Goal: Transaction & Acquisition: Purchase product/service

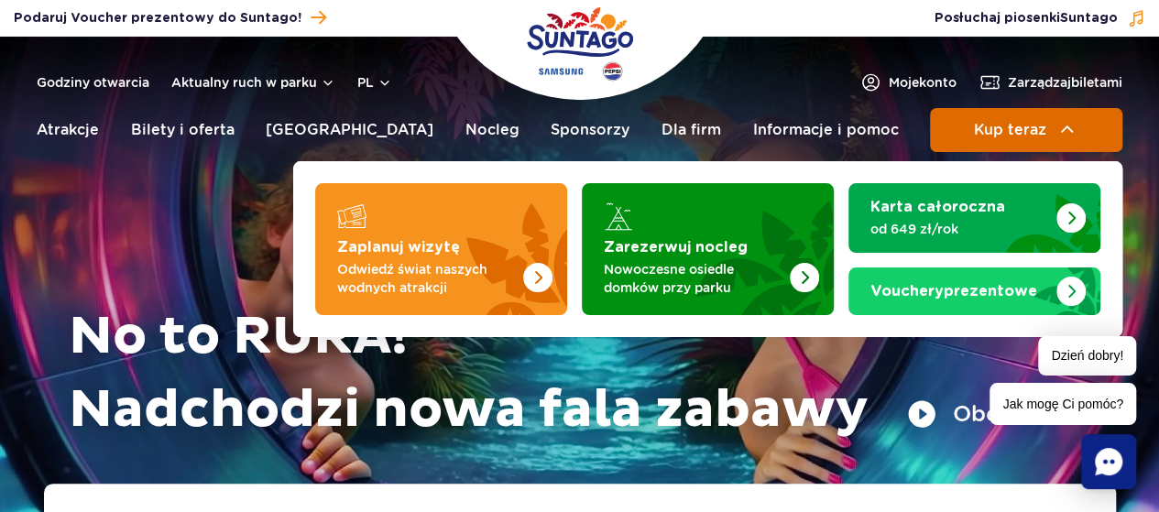
click at [975, 122] on span "Kup teraz" at bounding box center [1009, 130] width 72 height 16
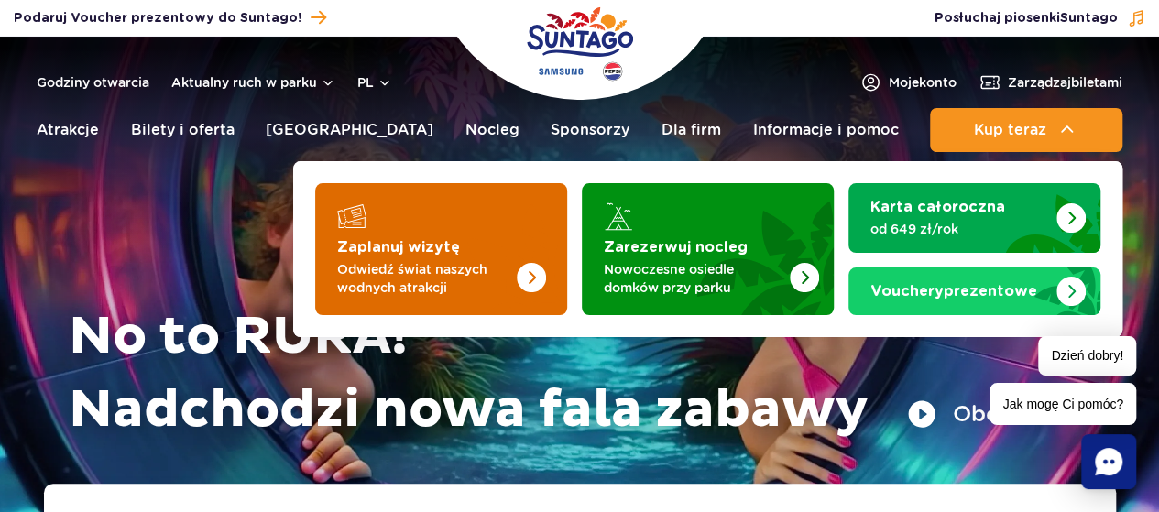
click at [443, 256] on img "Zaplanuj wizytę" at bounding box center [494, 243] width 146 height 143
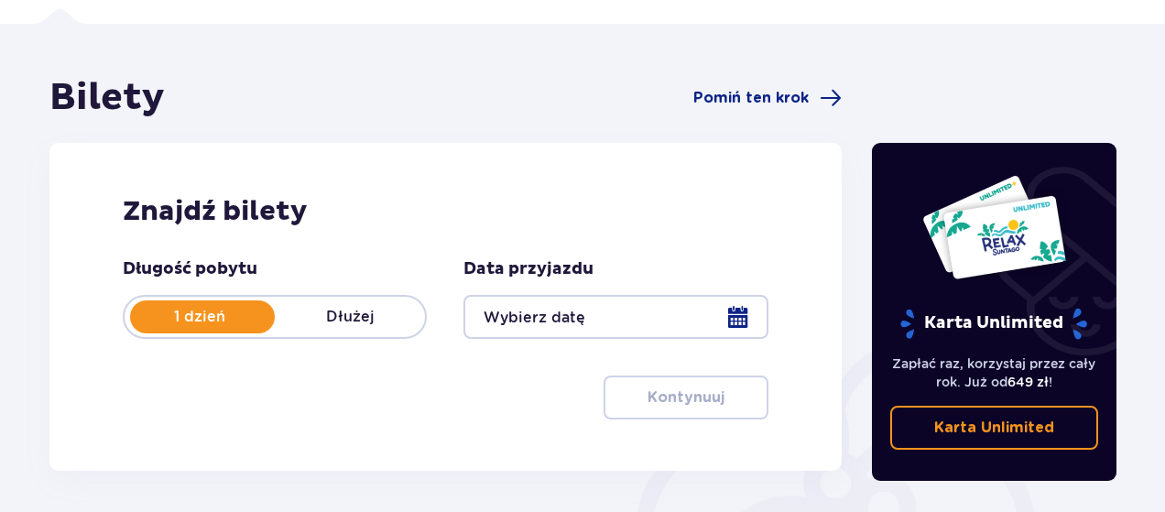
scroll to position [119, 0]
click at [590, 310] on div at bounding box center [615, 317] width 304 height 44
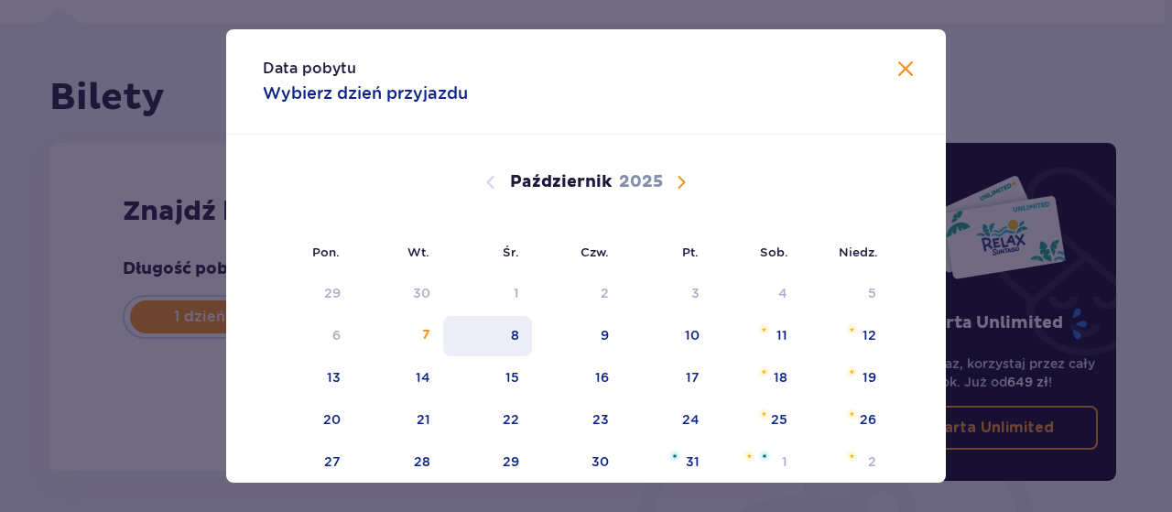
click at [520, 341] on div "8" at bounding box center [487, 336] width 89 height 40
type input "[DATE]"
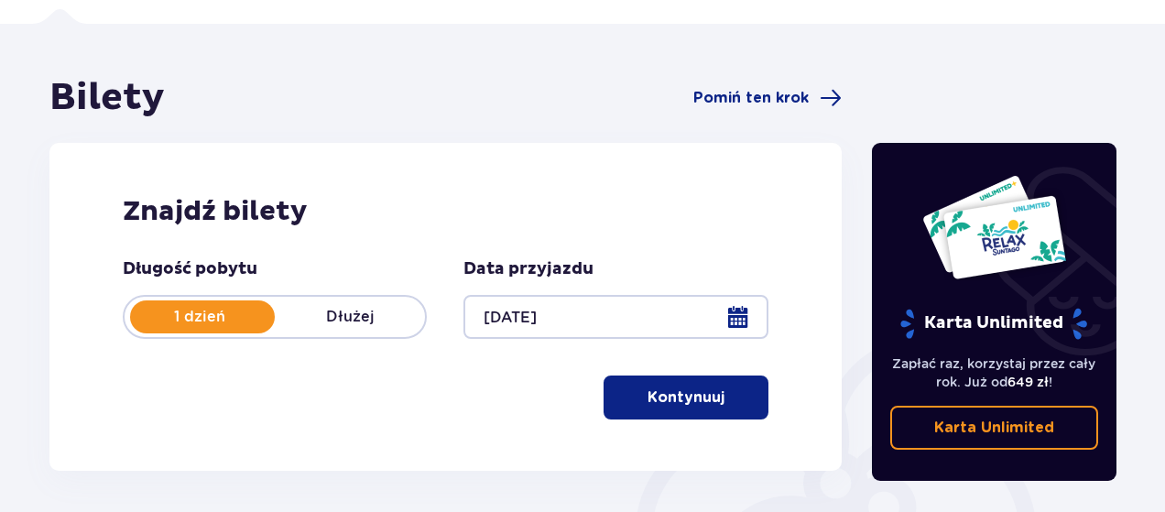
click at [719, 387] on span "button" at bounding box center [728, 398] width 22 height 22
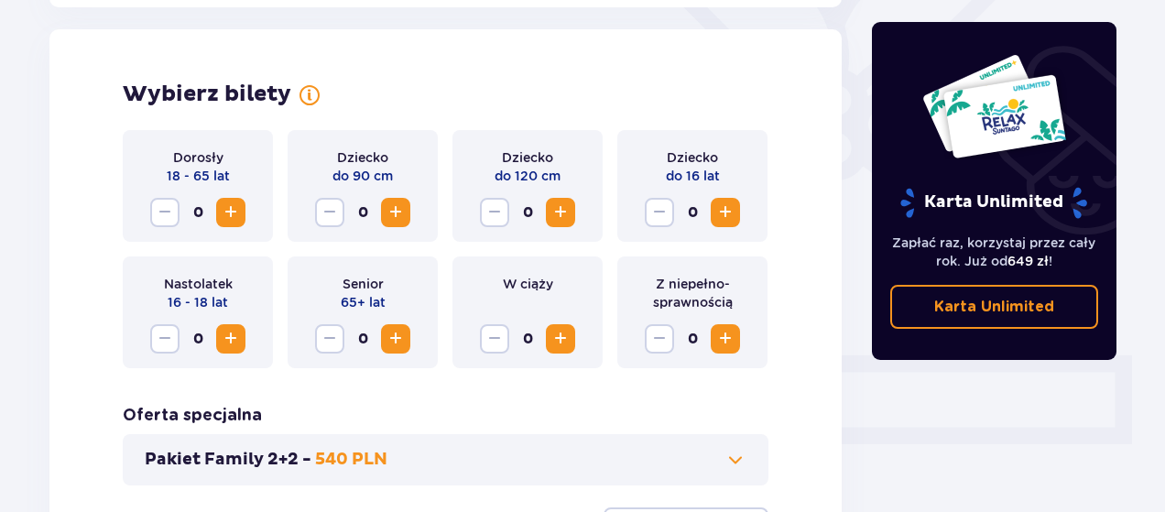
scroll to position [509, 0]
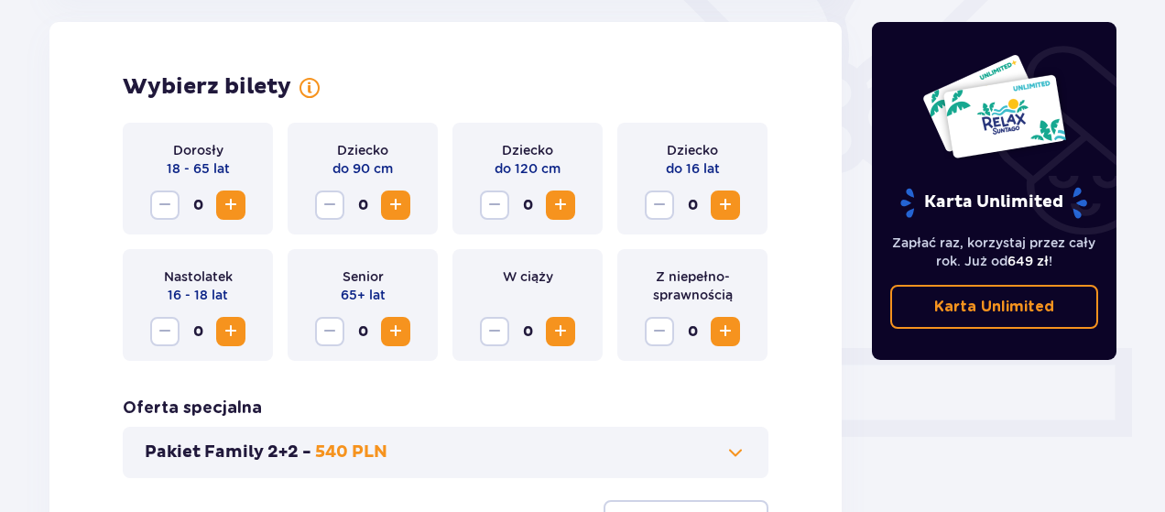
click at [234, 208] on span "Zwiększ" at bounding box center [231, 205] width 22 height 22
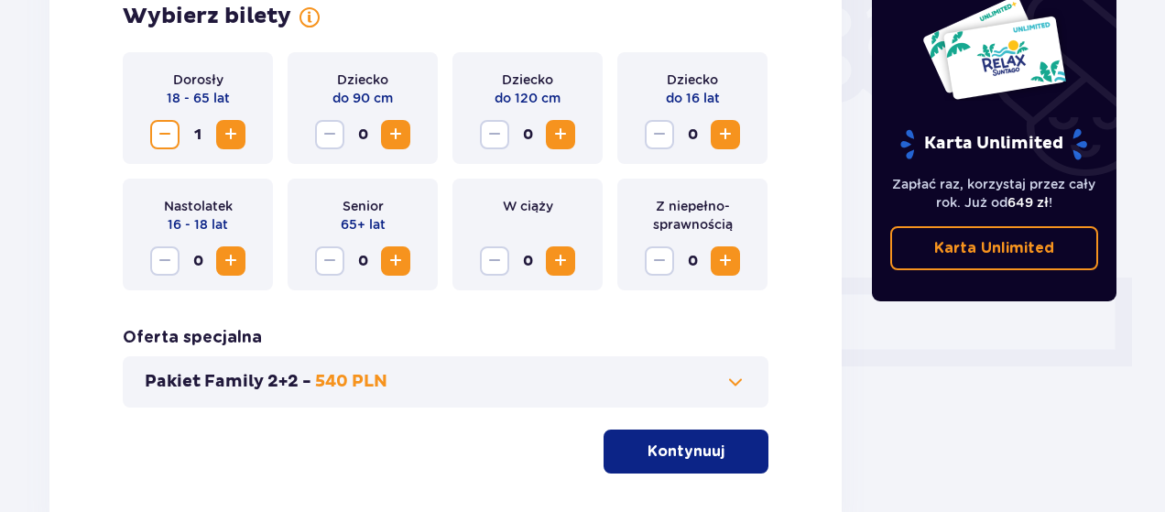
scroll to position [583, 0]
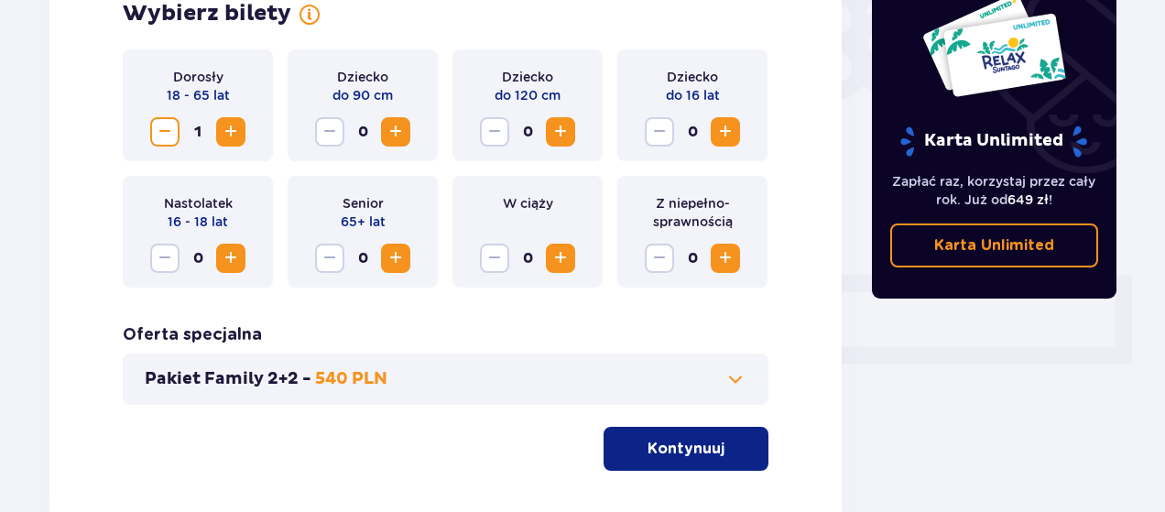
click at [707, 446] on p "Kontynuuj" at bounding box center [686, 449] width 77 height 20
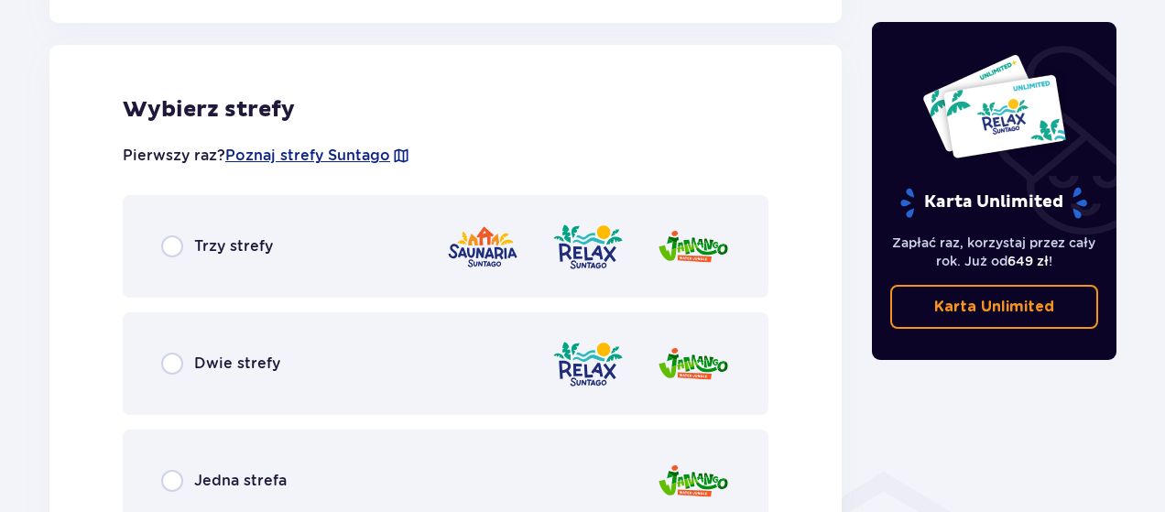
scroll to position [1017, 0]
click at [351, 251] on div "Trzy strefy" at bounding box center [446, 245] width 646 height 103
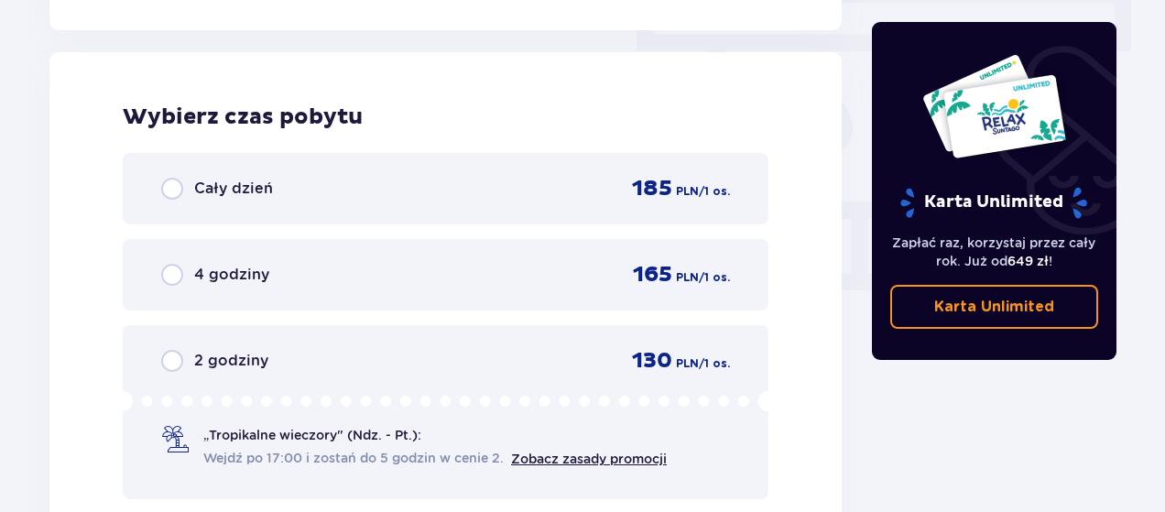
scroll to position [1654, 0]
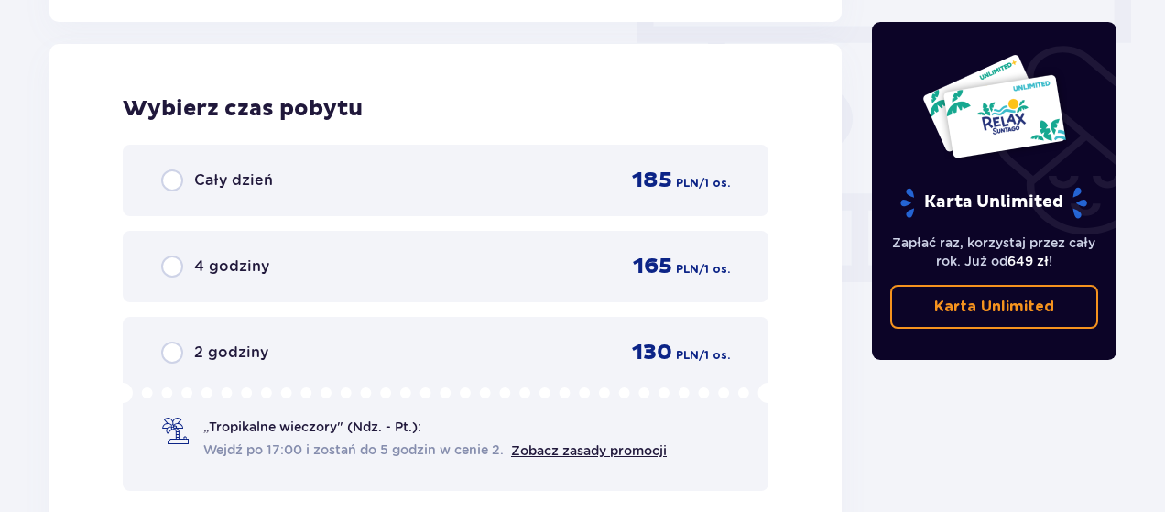
click at [430, 158] on div "Cały dzień 185 PLN / 1 os." at bounding box center [446, 180] width 646 height 71
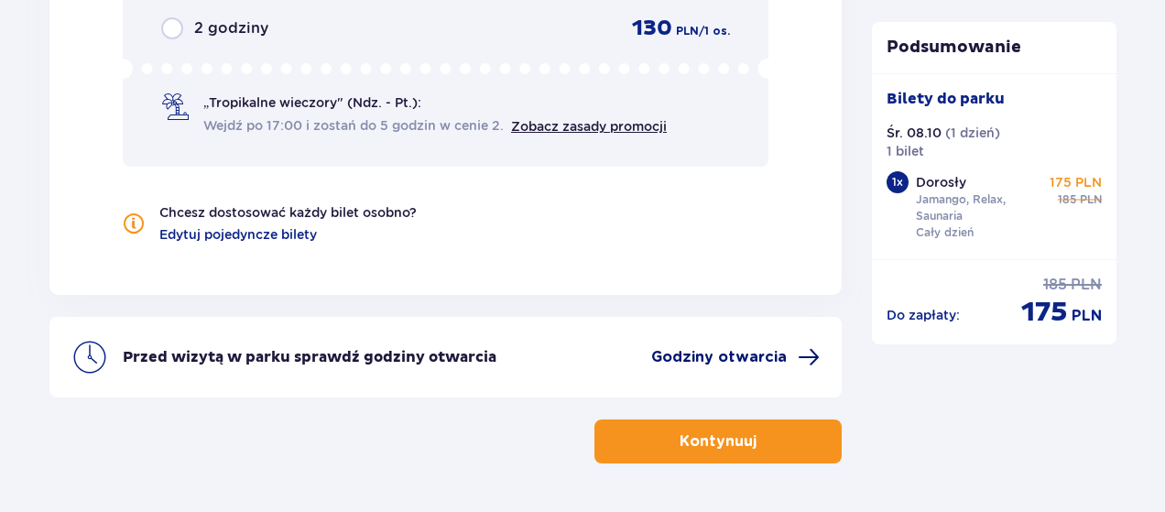
scroll to position [2039, 0]
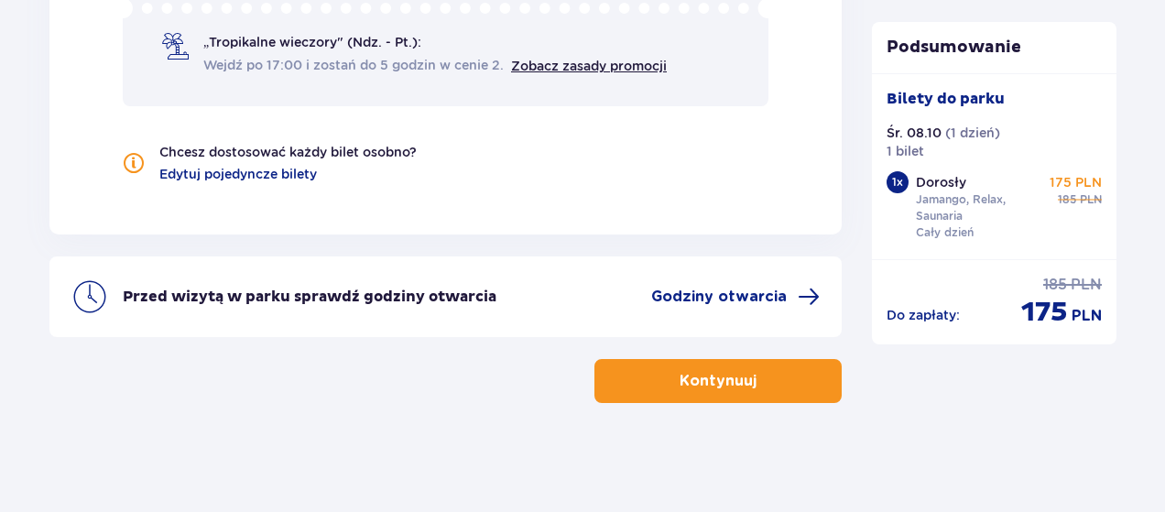
click at [681, 384] on p "Kontynuuj" at bounding box center [718, 381] width 77 height 20
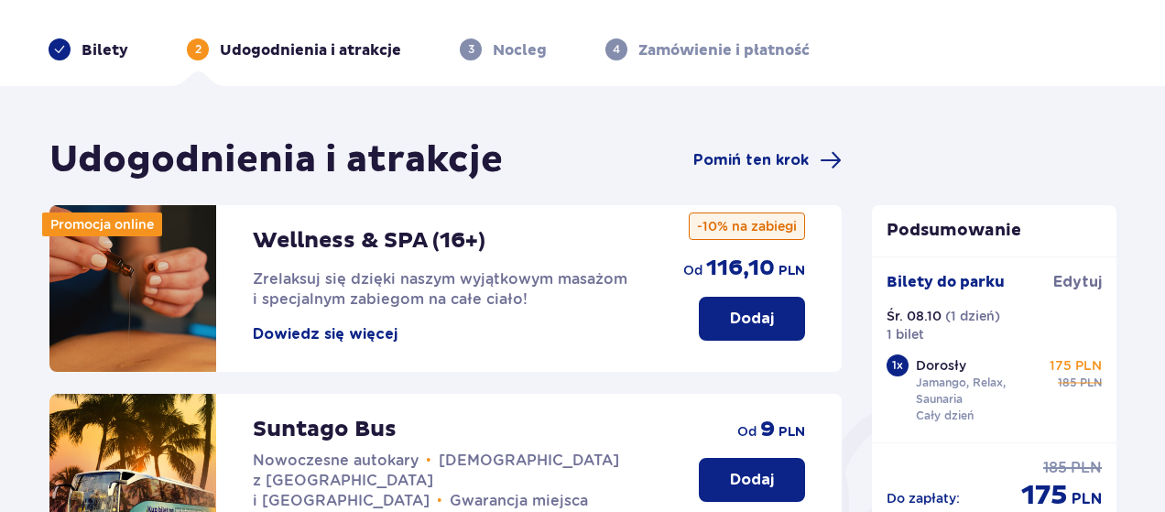
scroll to position [58, 0]
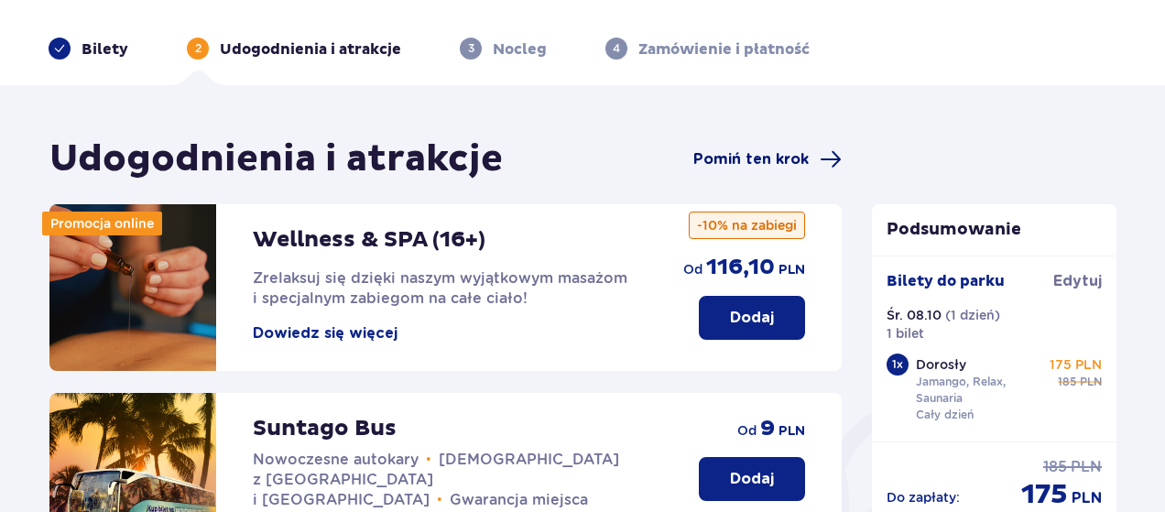
click at [765, 160] on span "Pomiń ten krok" at bounding box center [750, 159] width 115 height 20
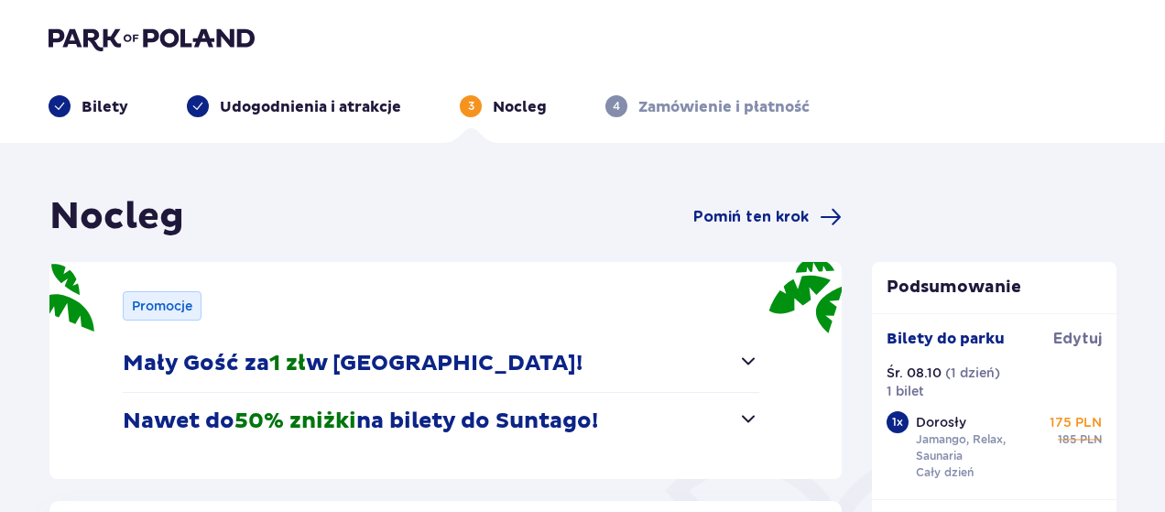
scroll to position [40, 0]
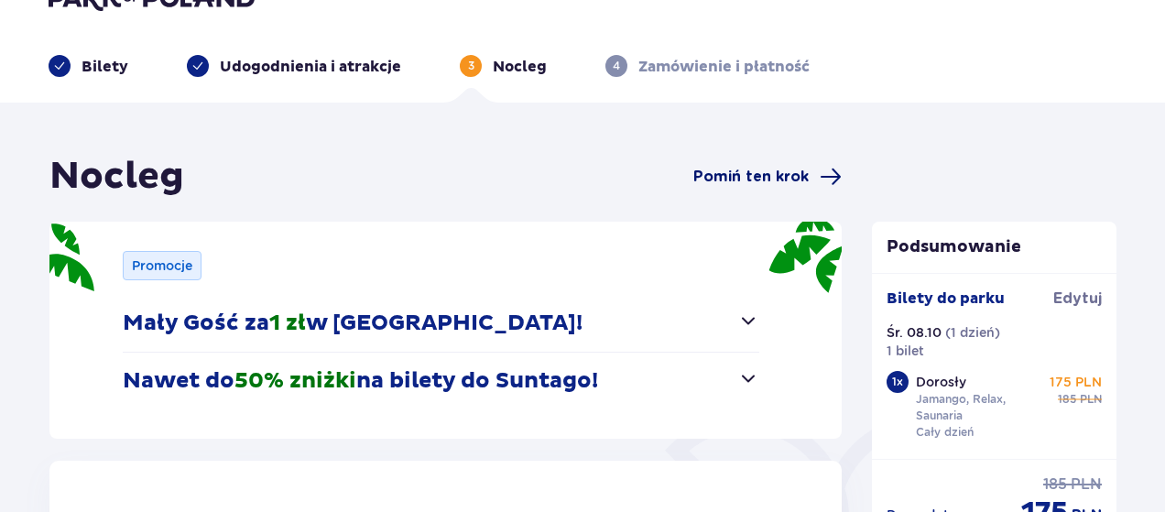
click at [807, 173] on span "Pomiń ten krok" at bounding box center [750, 177] width 115 height 20
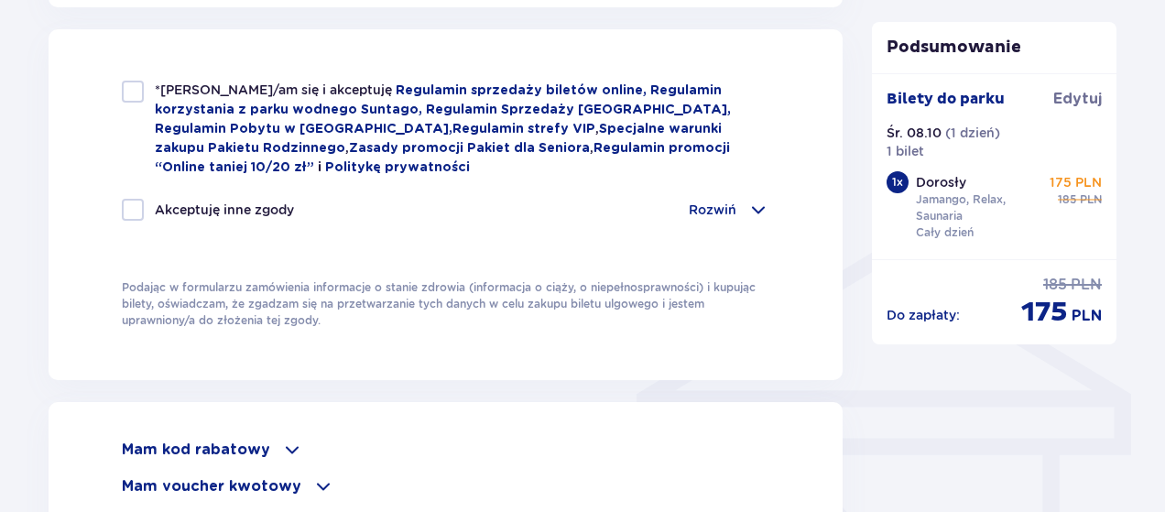
scroll to position [1248, 0]
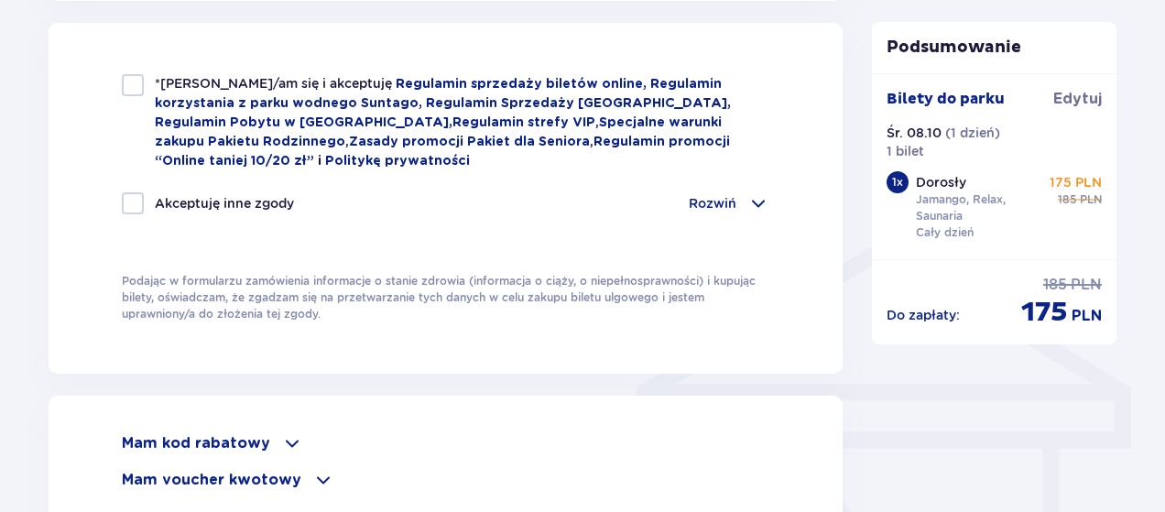
click at [189, 445] on p "Mam kod rabatowy" at bounding box center [196, 443] width 148 height 20
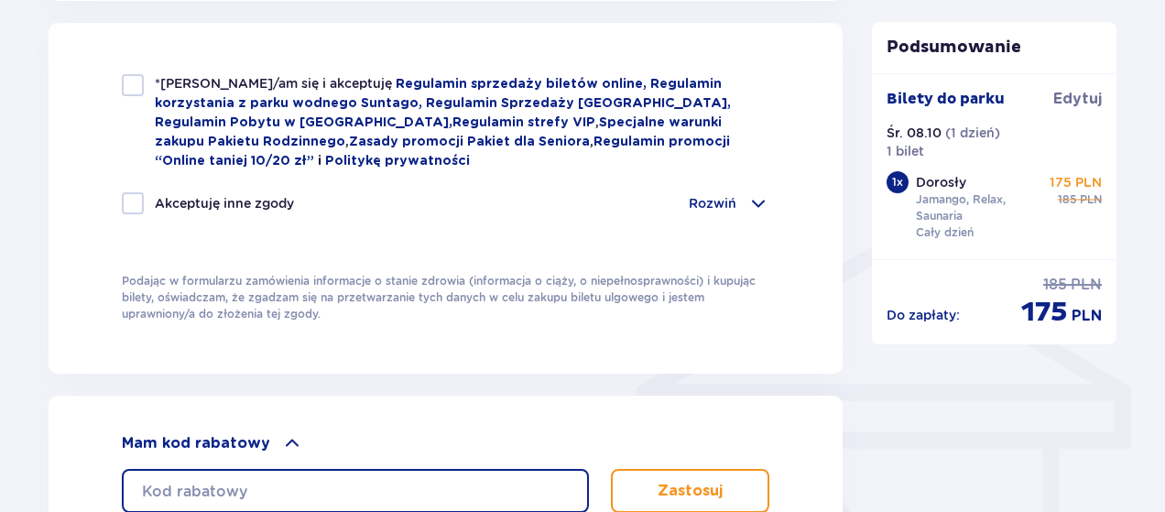
click at [272, 485] on input "text" at bounding box center [355, 491] width 467 height 44
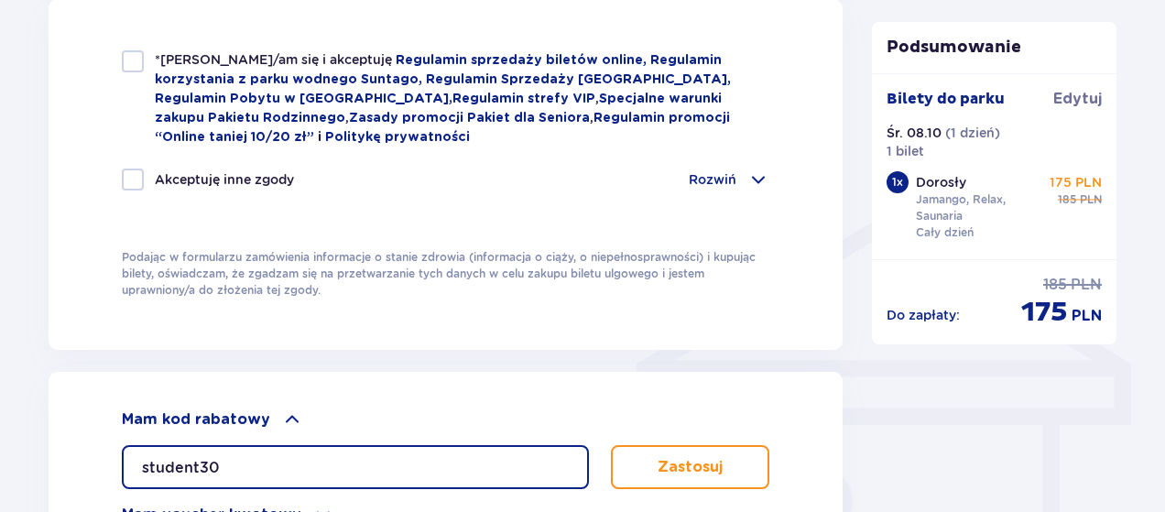
scroll to position [1292, 0]
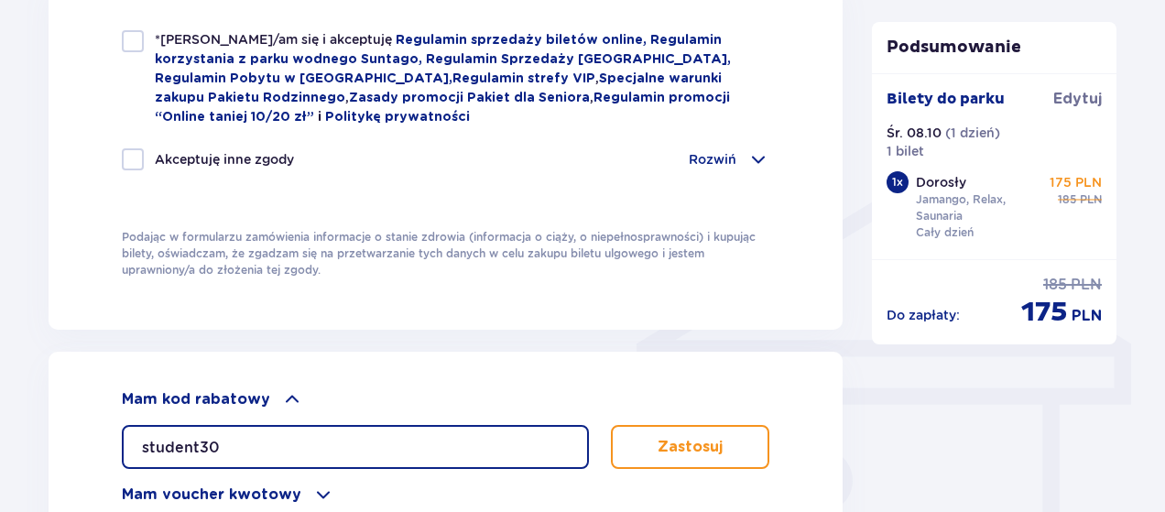
type input "student30"
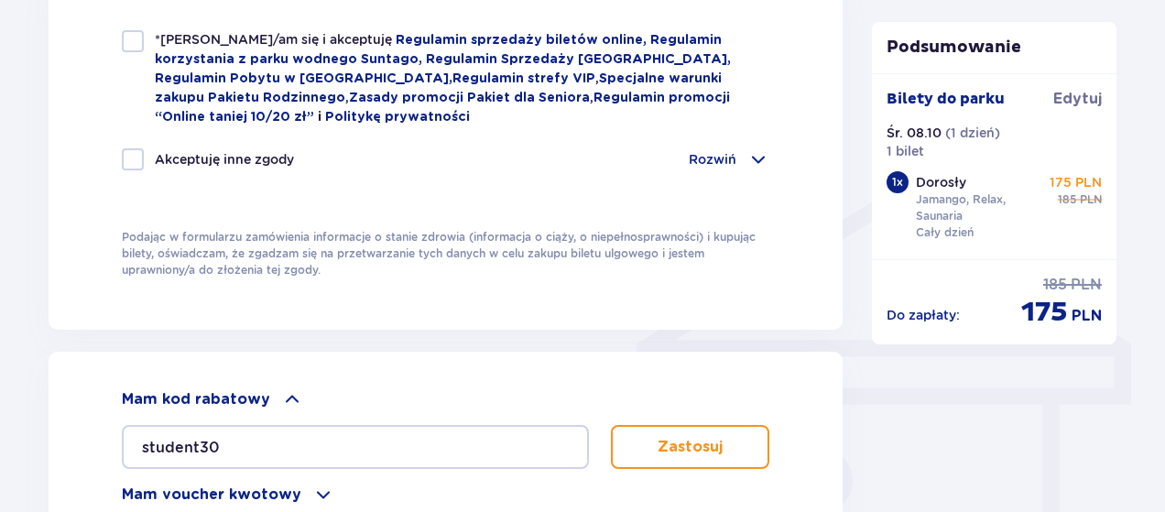
click at [708, 445] on p "Zastosuj" at bounding box center [690, 447] width 65 height 20
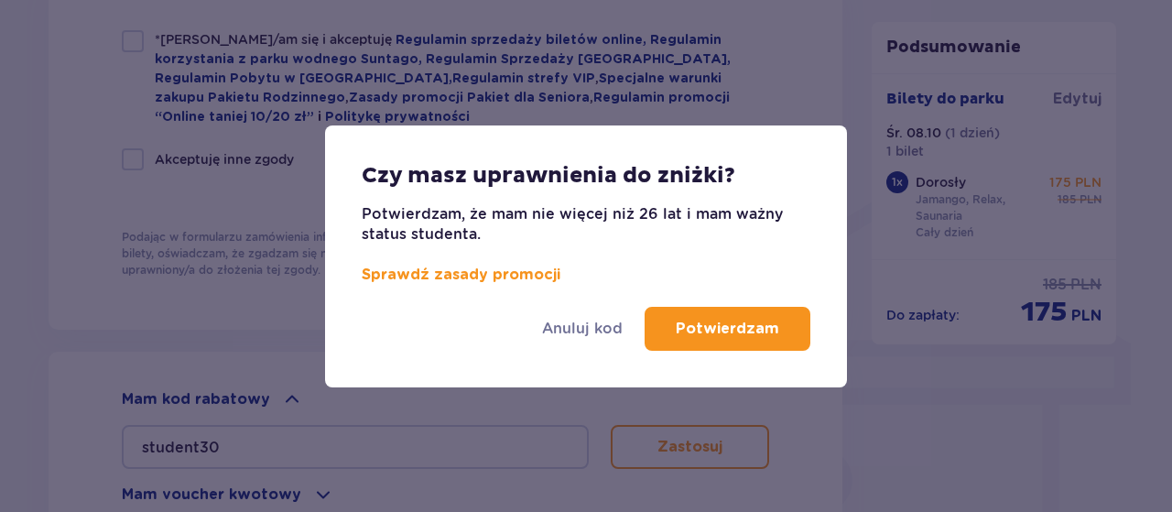
click at [738, 327] on p "Potwierdzam" at bounding box center [727, 329] width 103 height 20
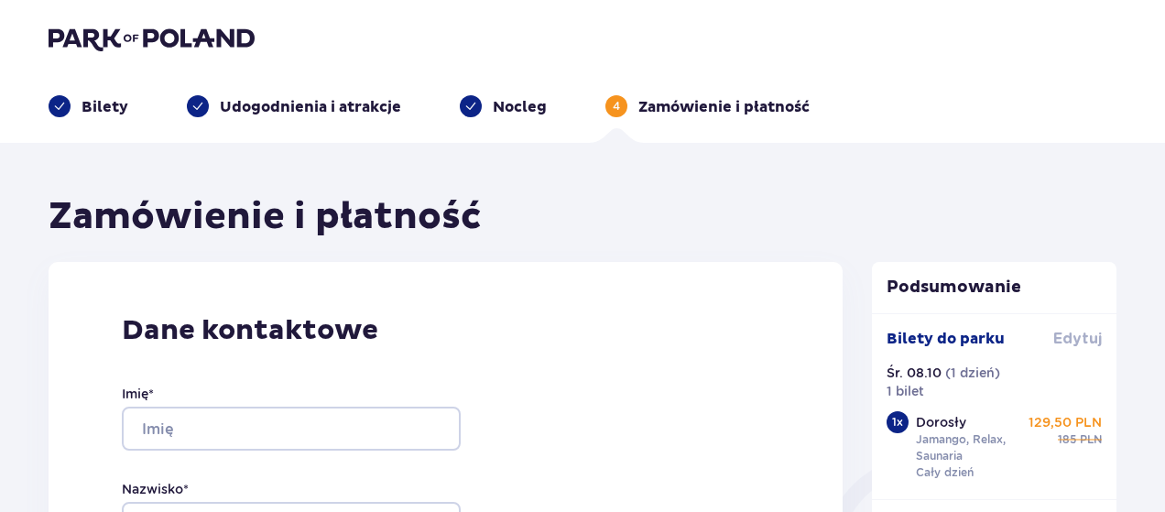
click at [1078, 340] on span "Edytuj" at bounding box center [1077, 339] width 49 height 20
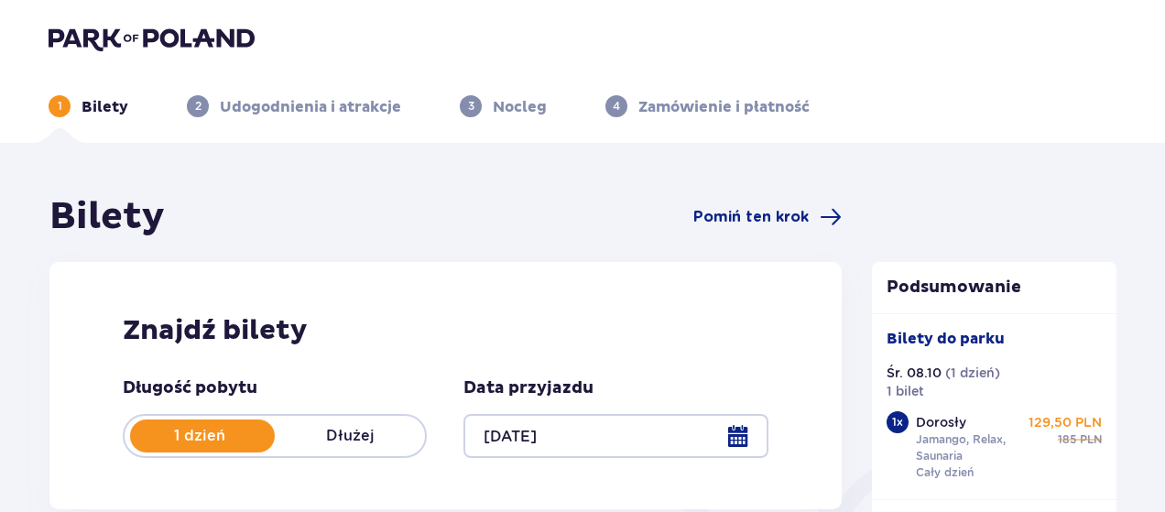
type input "08.10.25"
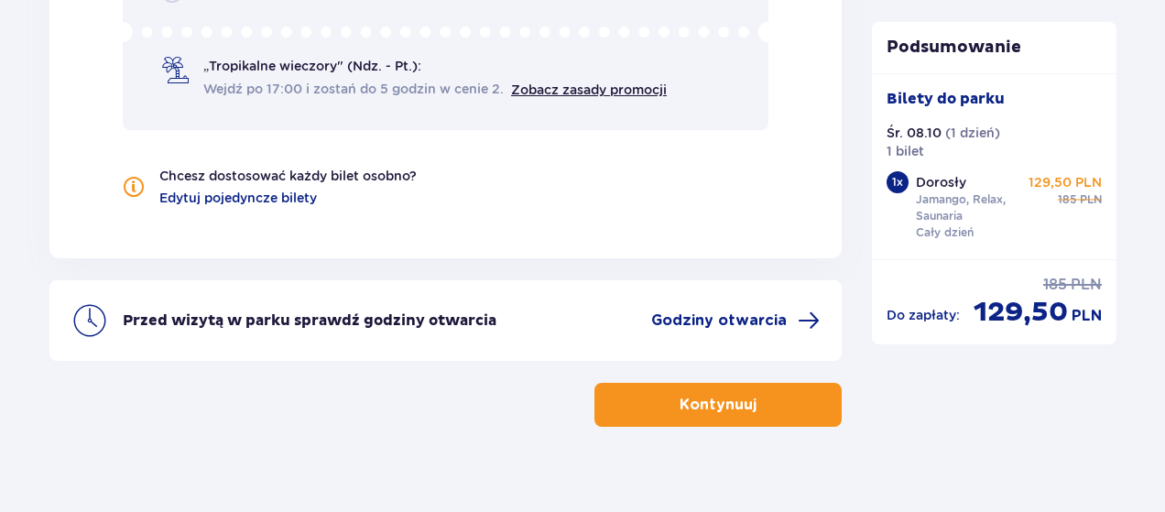
scroll to position [2019, 0]
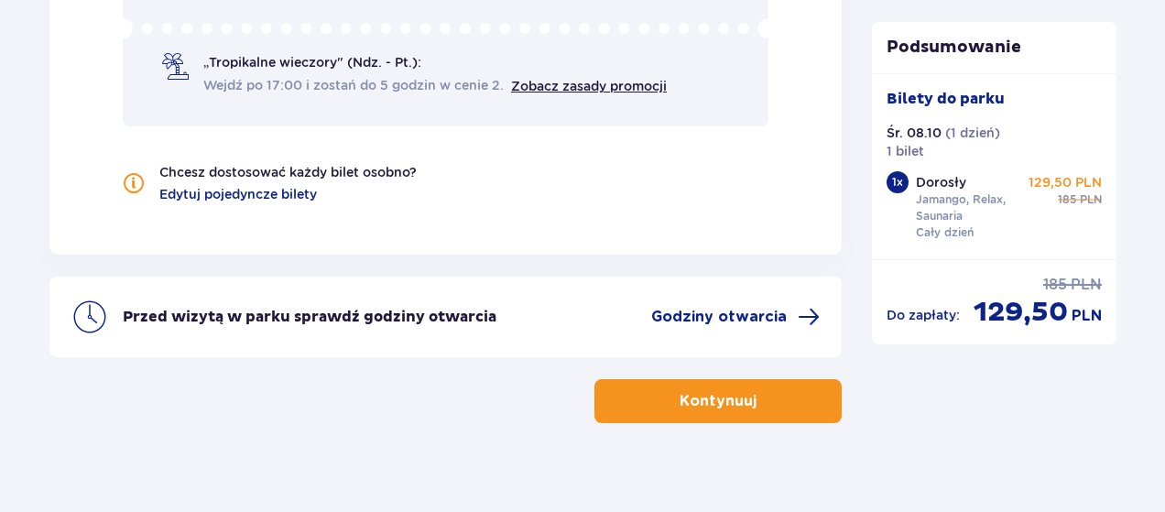
click at [755, 393] on span "button" at bounding box center [760, 401] width 22 height 22
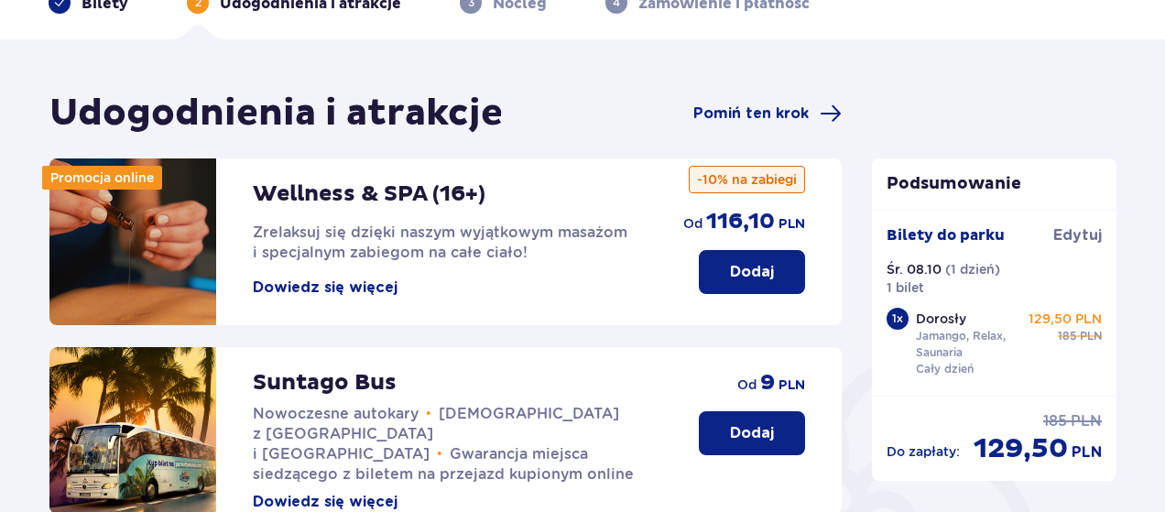
scroll to position [102, 0]
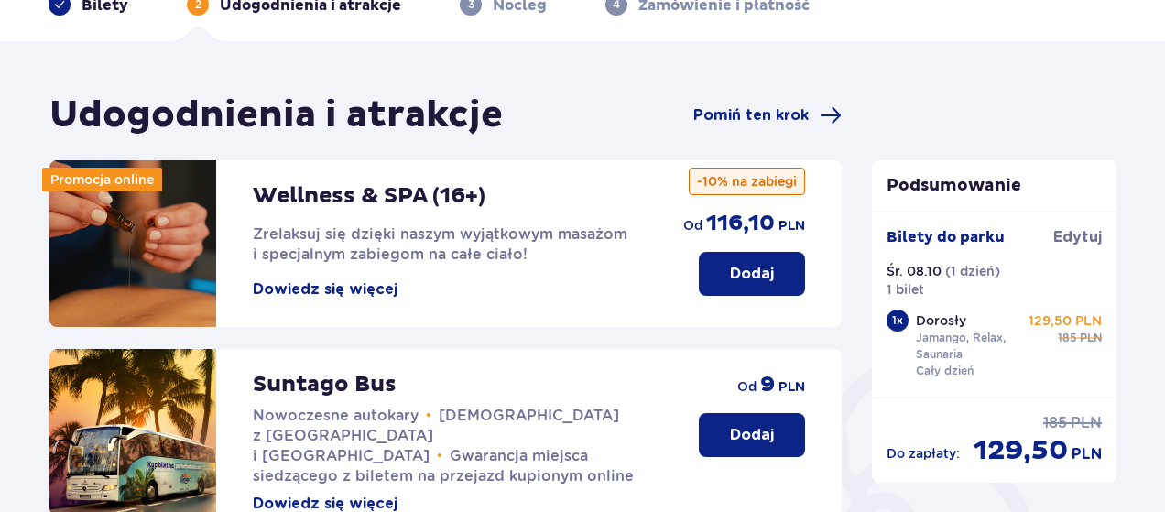
click at [746, 104] on span "Pomiń ten krok" at bounding box center [767, 115] width 148 height 22
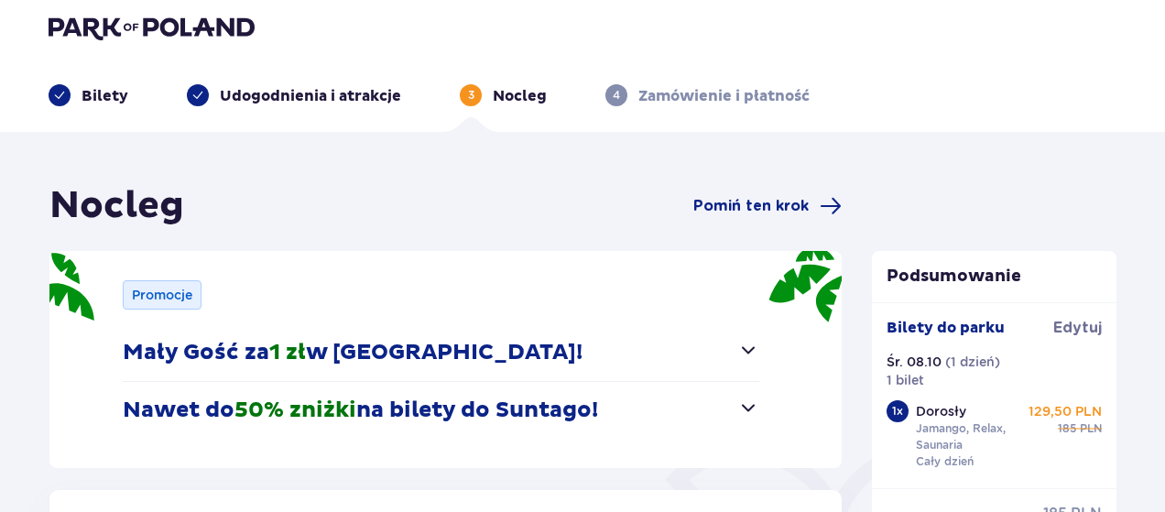
scroll to position [6, 0]
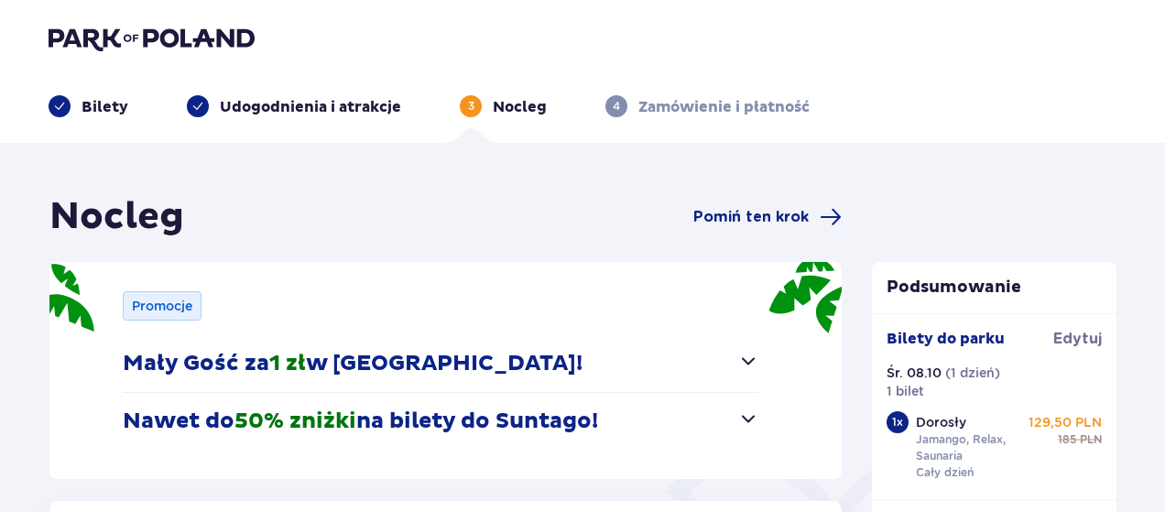
click at [746, 115] on header "Bilety Udogodnienia i atrakcje 3 Nocleg 4 Zamówienie i płatność" at bounding box center [582, 71] width 1165 height 143
click at [765, 224] on span "Pomiń ten krok" at bounding box center [750, 217] width 115 height 20
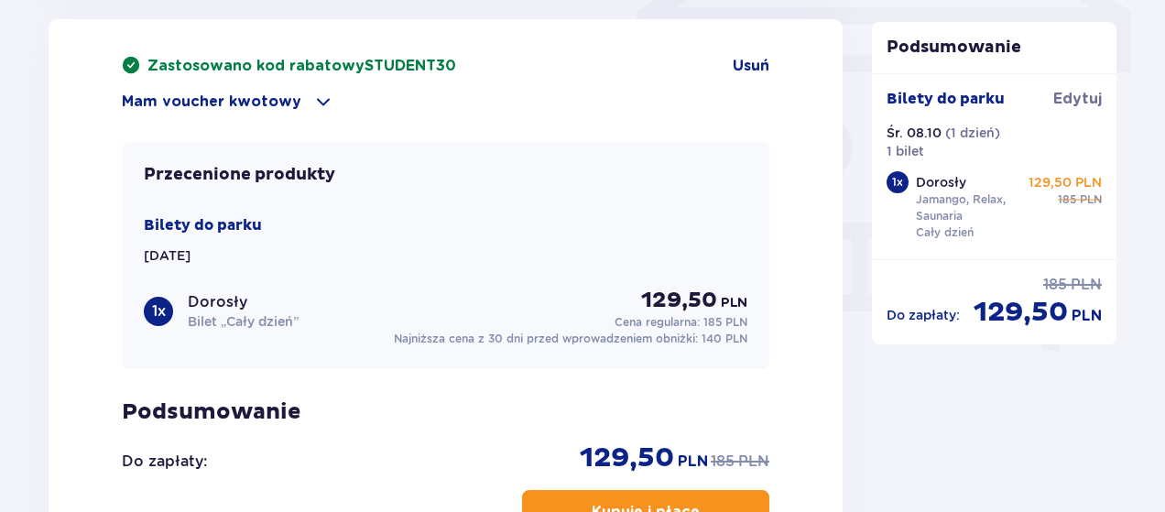
scroll to position [1622, 0]
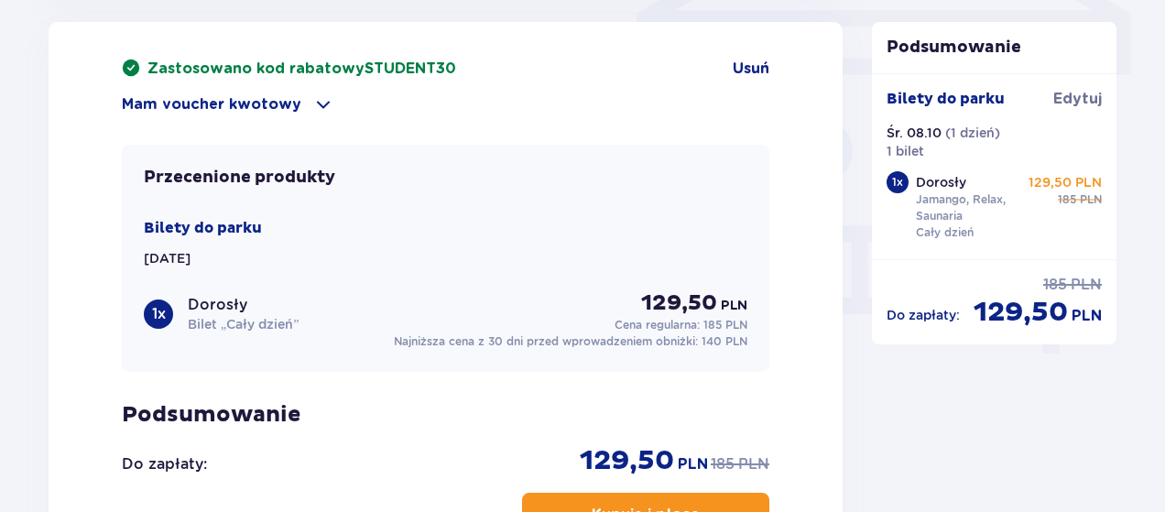
click at [313, 99] on span at bounding box center [323, 104] width 22 height 22
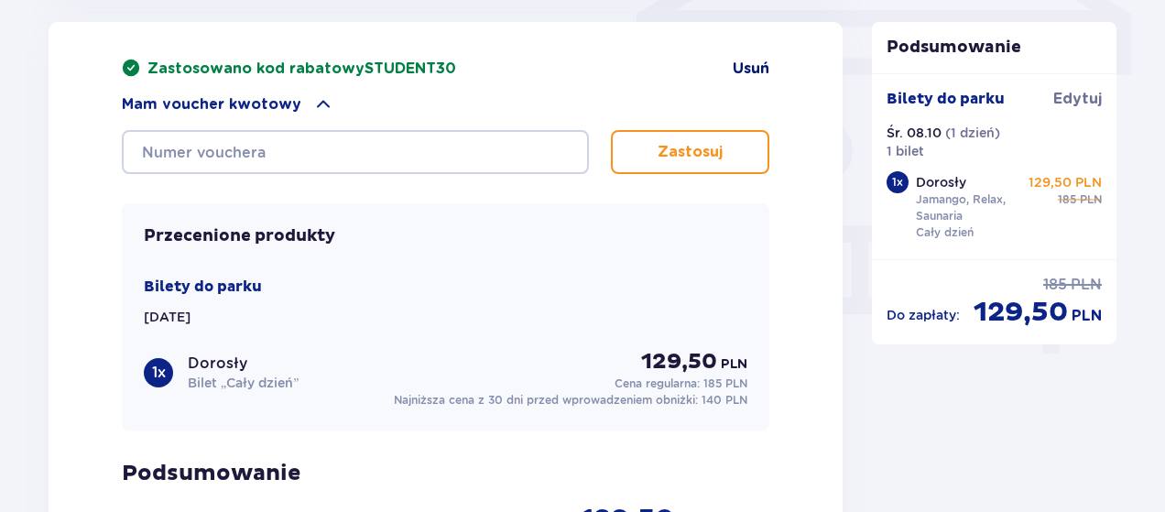
click at [748, 61] on span "Usuń" at bounding box center [751, 69] width 37 height 20
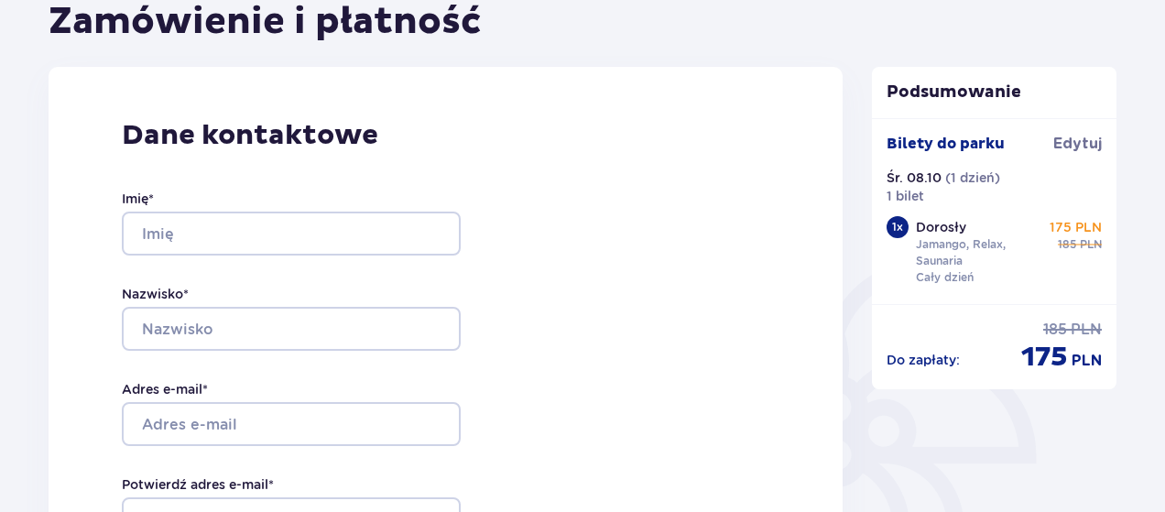
scroll to position [263, 0]
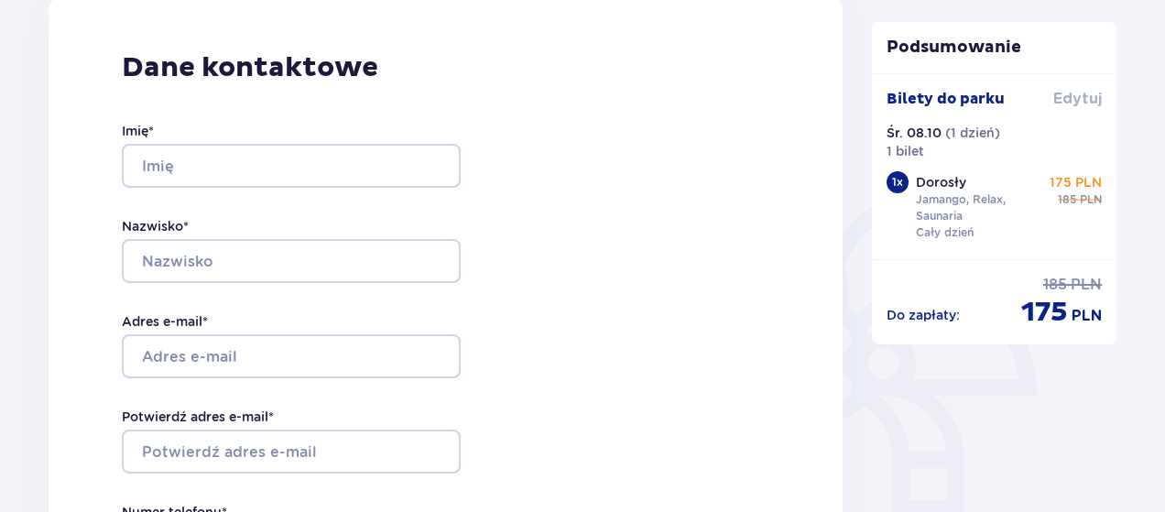
click at [1071, 100] on span "Edytuj" at bounding box center [1077, 99] width 49 height 20
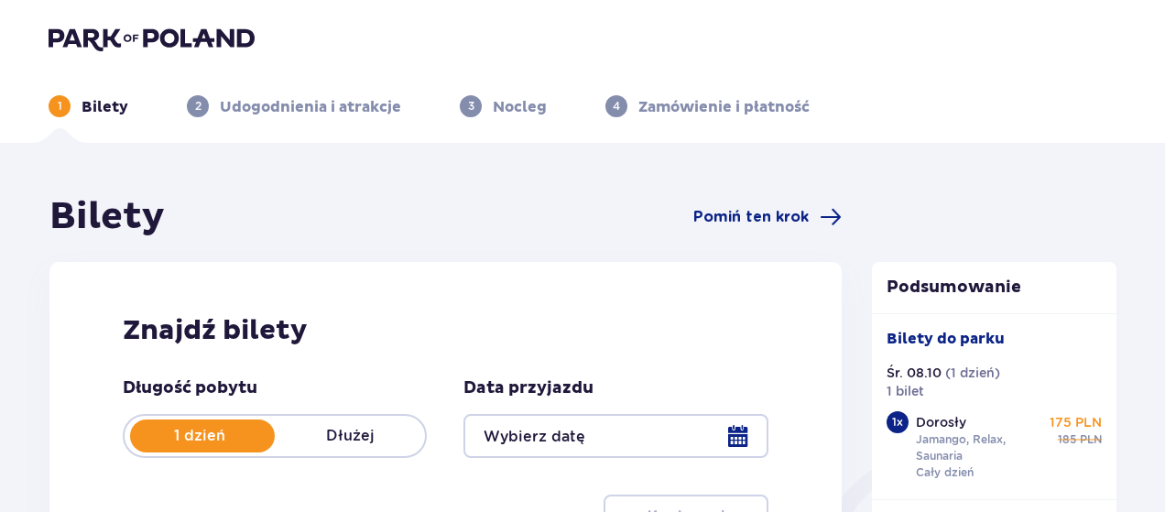
type input "08.10.25"
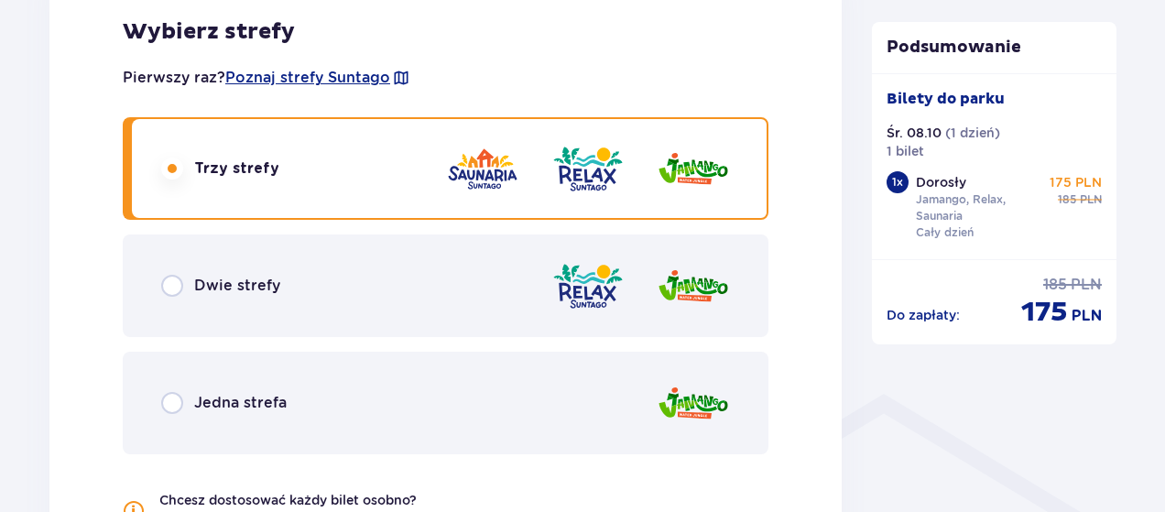
scroll to position [1112, 0]
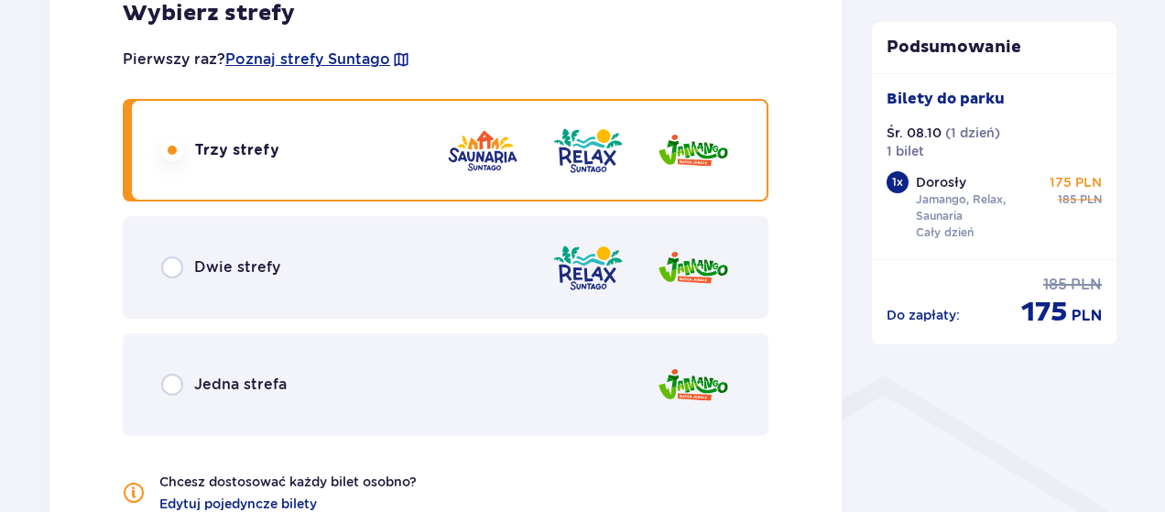
click at [193, 272] on div "Dwie strefy" at bounding box center [220, 267] width 119 height 22
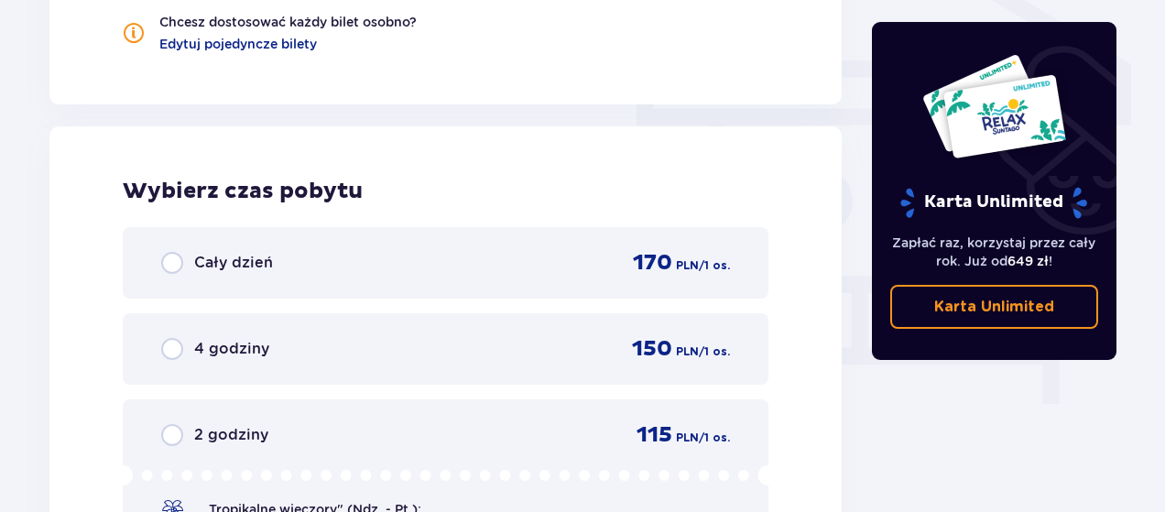
scroll to position [1654, 0]
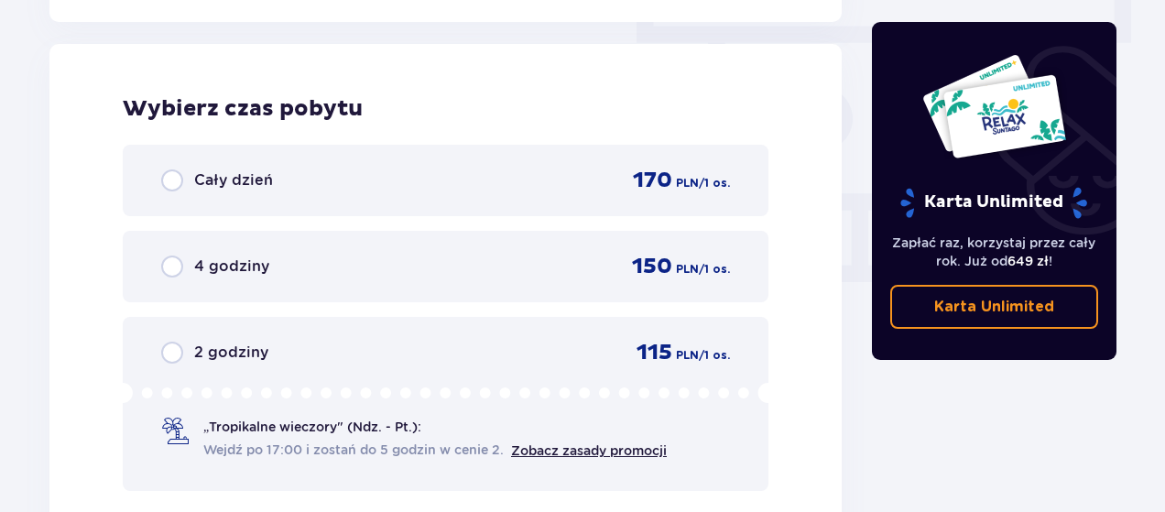
click at [507, 187] on div "Cały dzień 170 PLN / 1 os." at bounding box center [445, 180] width 569 height 27
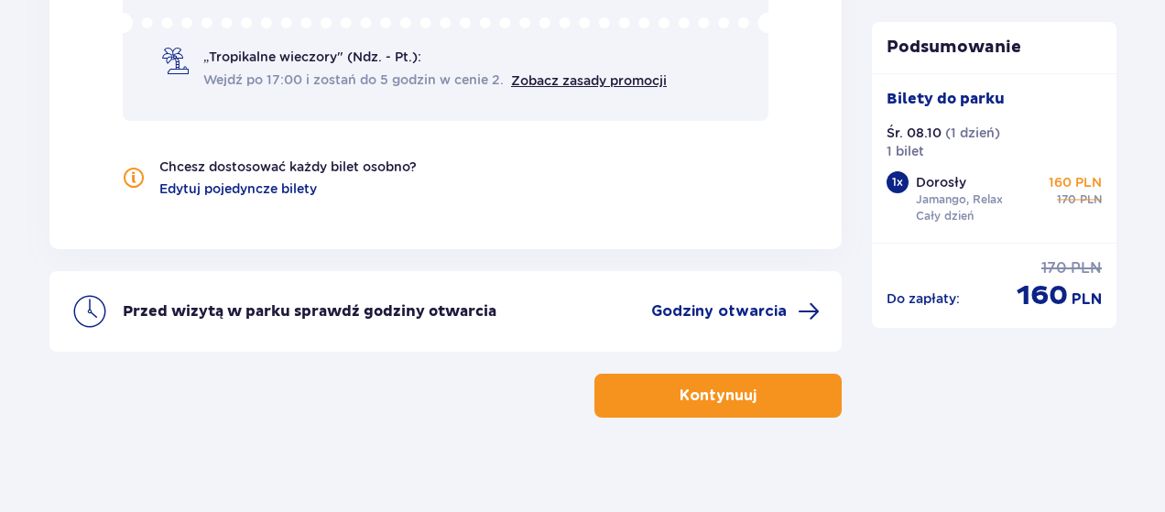
scroll to position [2039, 0]
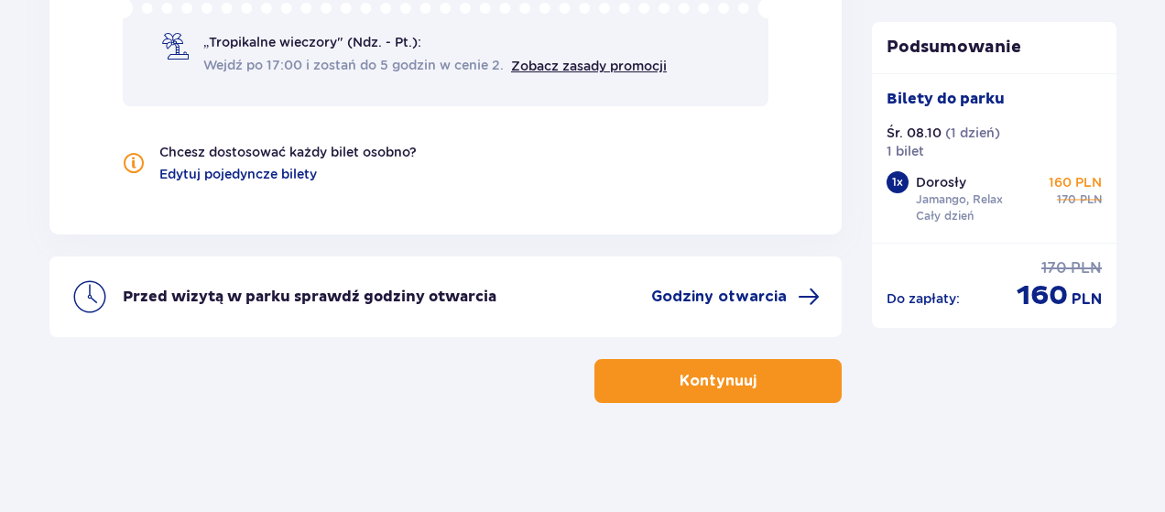
click at [749, 384] on span "button" at bounding box center [760, 381] width 22 height 22
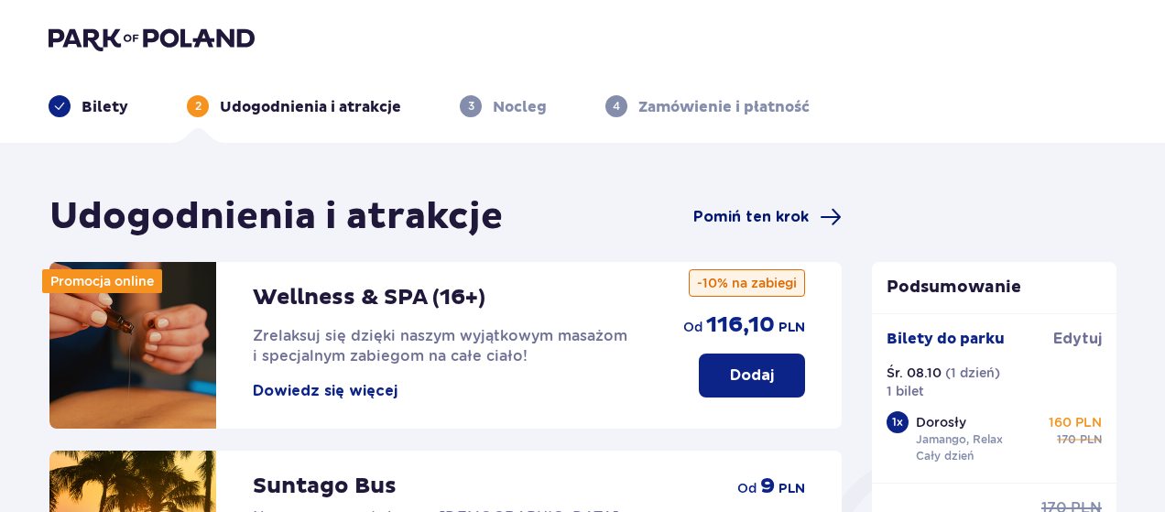
click at [831, 218] on span at bounding box center [831, 217] width 22 height 22
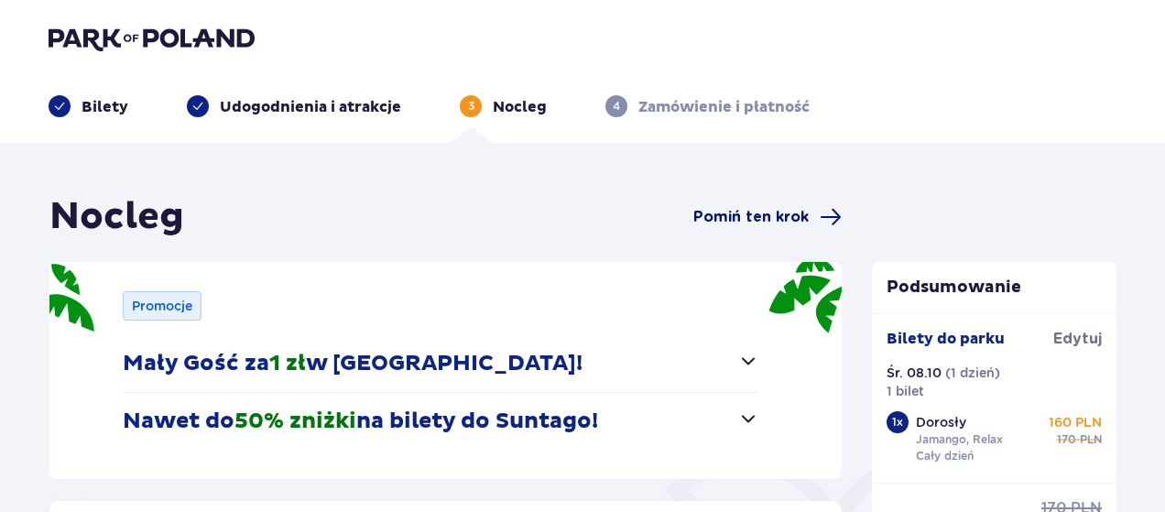
click at [781, 211] on span "Pomiń ten krok" at bounding box center [750, 217] width 115 height 20
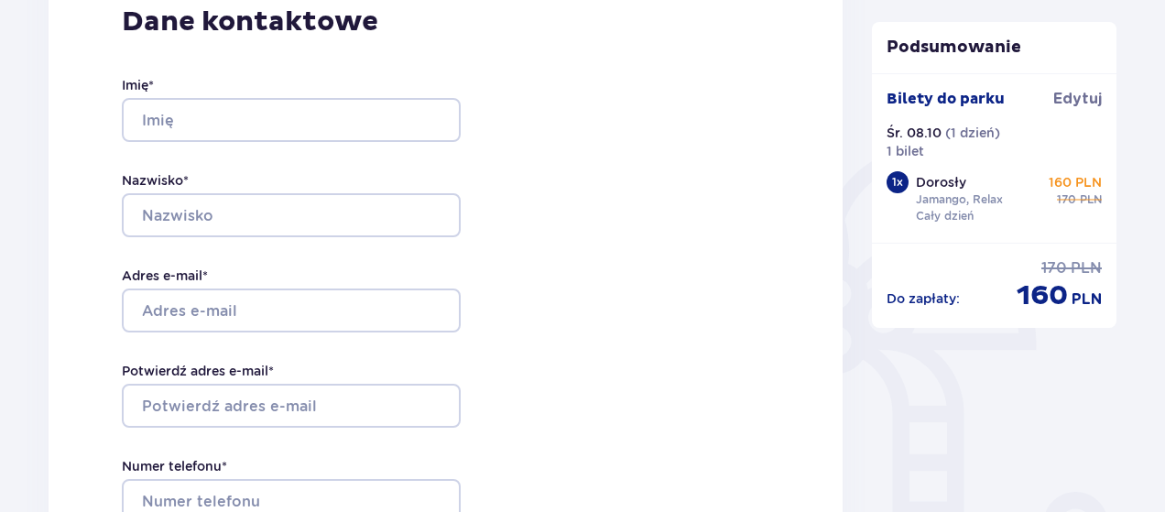
scroll to position [89, 0]
